Goal: Check status: Check status

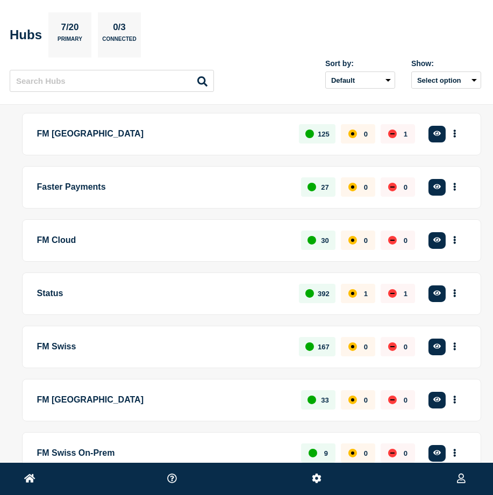
click at [59, 243] on p "FM Cloud" at bounding box center [163, 241] width 252 height 20
click at [57, 239] on p "FM Cloud" at bounding box center [163, 241] width 252 height 20
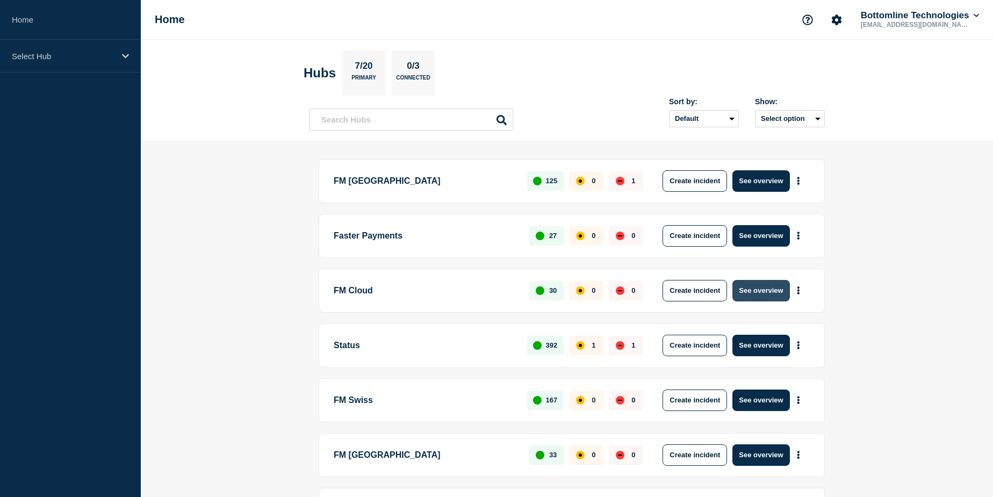
click at [499, 287] on button "See overview" at bounding box center [760, 290] width 57 height 21
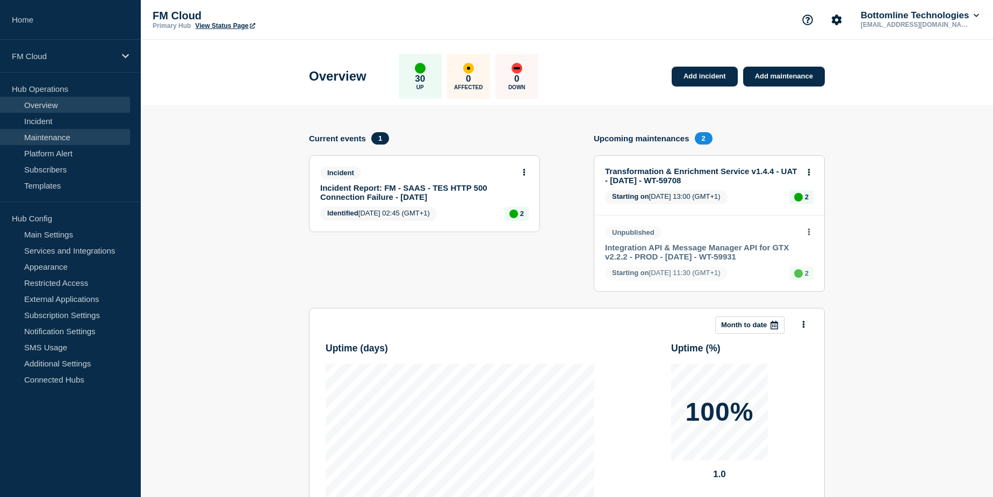
click at [63, 141] on link "Maintenance" at bounding box center [65, 137] width 130 height 16
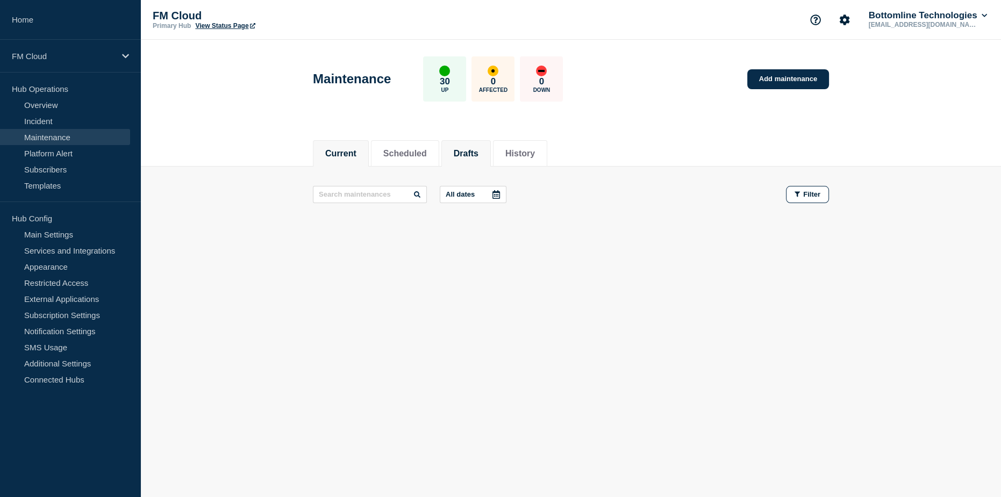
click at [471, 150] on button "Drafts" at bounding box center [466, 154] width 25 height 10
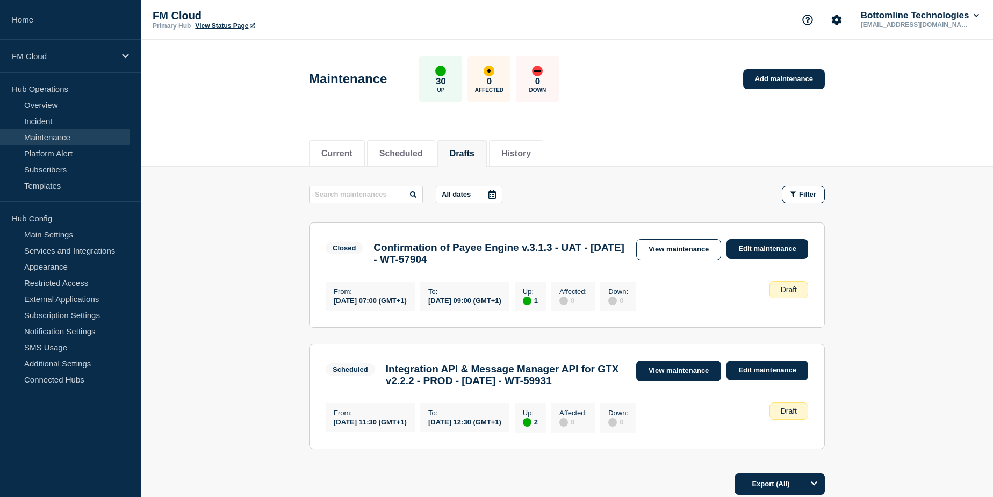
click at [499, 382] on link "View maintenance" at bounding box center [678, 371] width 85 height 21
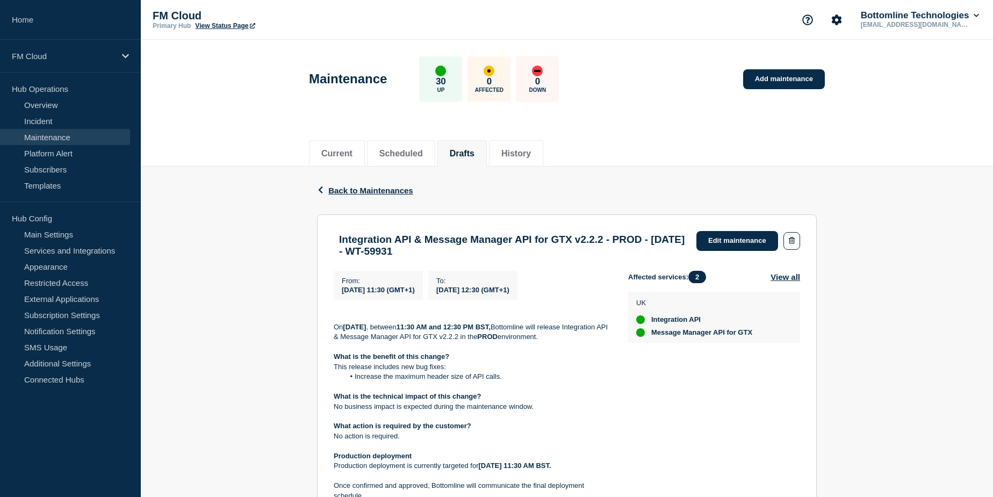
drag, startPoint x: 534, startPoint y: 257, endPoint x: 338, endPoint y: 243, distance: 196.6
click at [338, 243] on div "Integration API & Message Manager API for GTX v2.2.2 - PROD - [DATE] - WT-59931" at bounding box center [512, 246] width 357 height 24
click at [499, 250] on h3 "Integration API & Message Manager API for GTX v2.2.2 - PROD - [DATE] - WT-59931" at bounding box center [512, 246] width 347 height 24
drag, startPoint x: 661, startPoint y: 236, endPoint x: 319, endPoint y: 235, distance: 342.3
click at [319, 235] on section "Integration API & Message Manager API for GTX v2.2.2 - PROD - [DATE] - WT-59931…" at bounding box center [567, 440] width 500 height 452
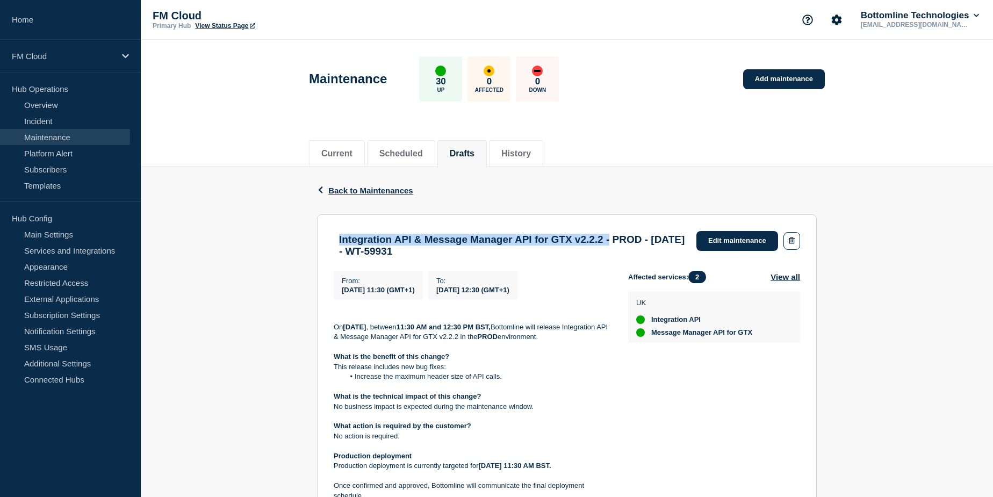
copy h3 "Integration API & Message Manager API for GTX v2.2.2 -"
